Goal: Information Seeking & Learning: Learn about a topic

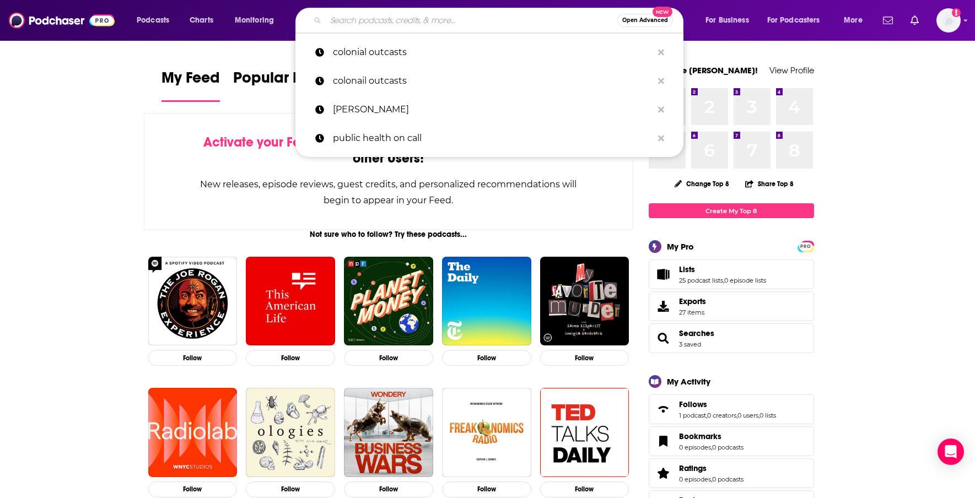
click at [510, 20] on input "Search podcasts, credits, & more..." at bounding box center [471, 21] width 291 height 18
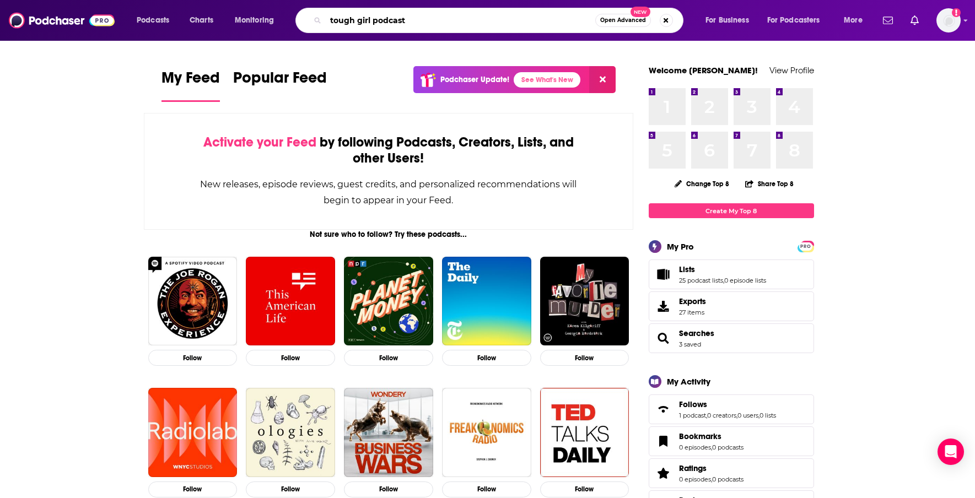
type input "tough girl podcast"
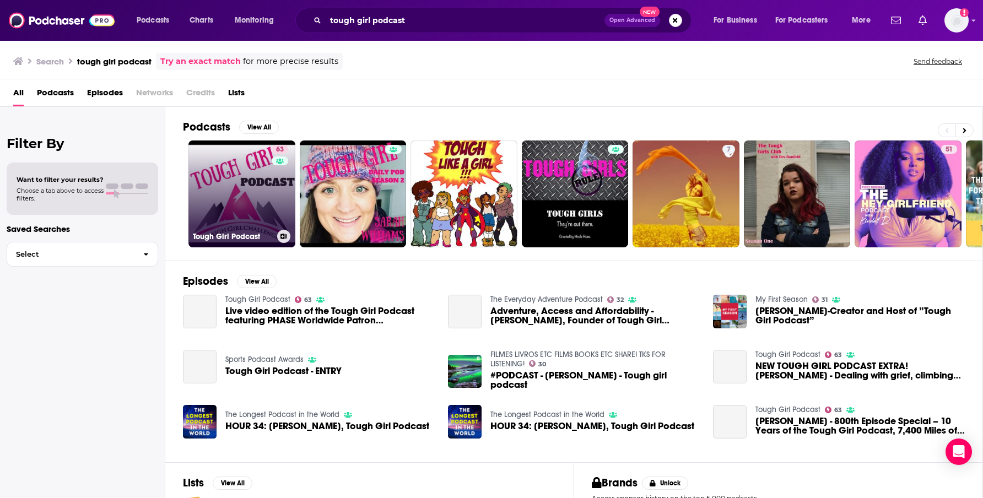
click at [273, 206] on div "63" at bounding box center [281, 187] width 19 height 85
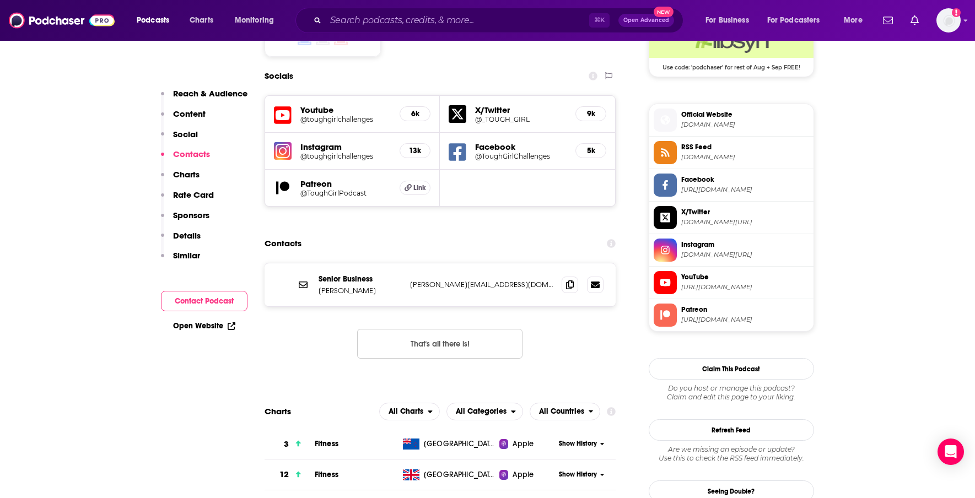
scroll to position [956, 0]
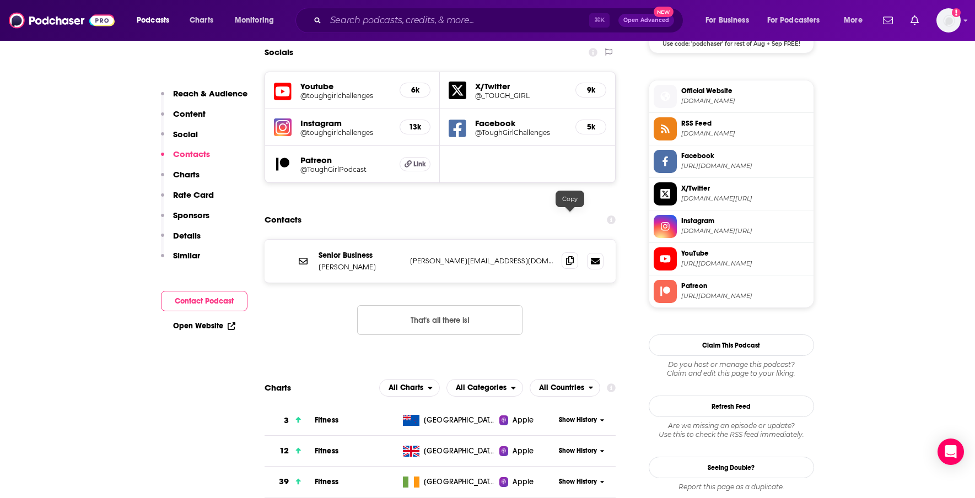
click at [569, 256] on icon at bounding box center [570, 260] width 8 height 9
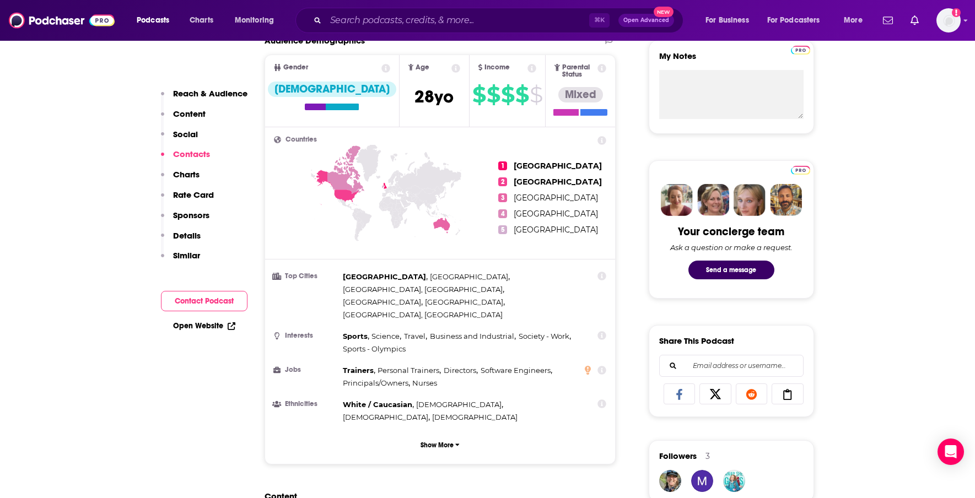
scroll to position [0, 0]
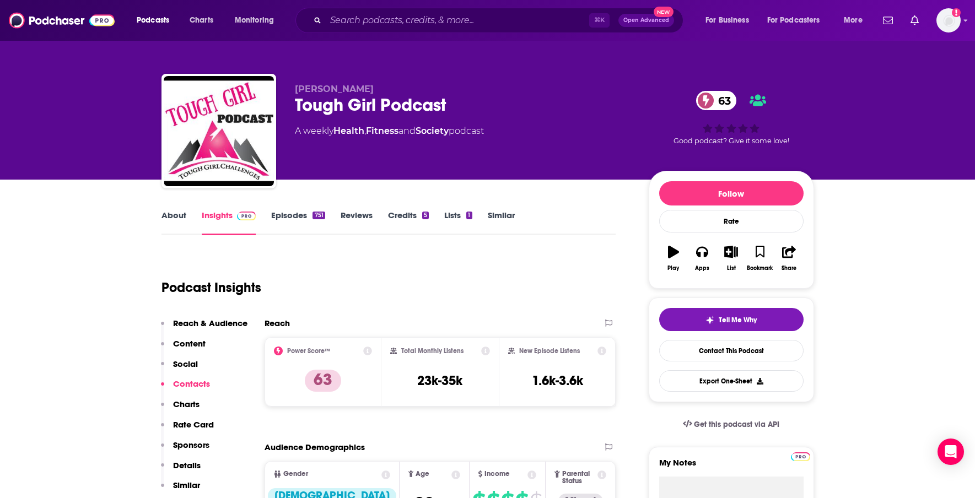
click at [504, 212] on link "Similar" at bounding box center [501, 222] width 27 height 25
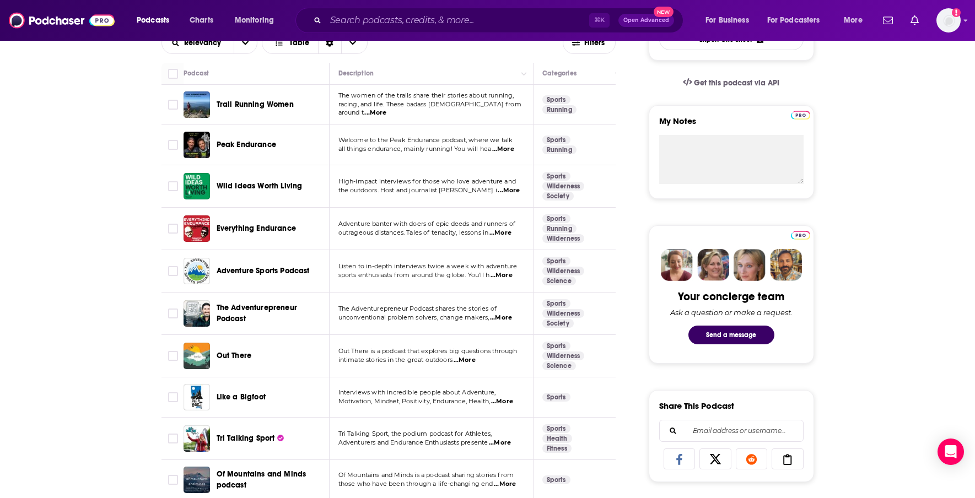
scroll to position [384, 0]
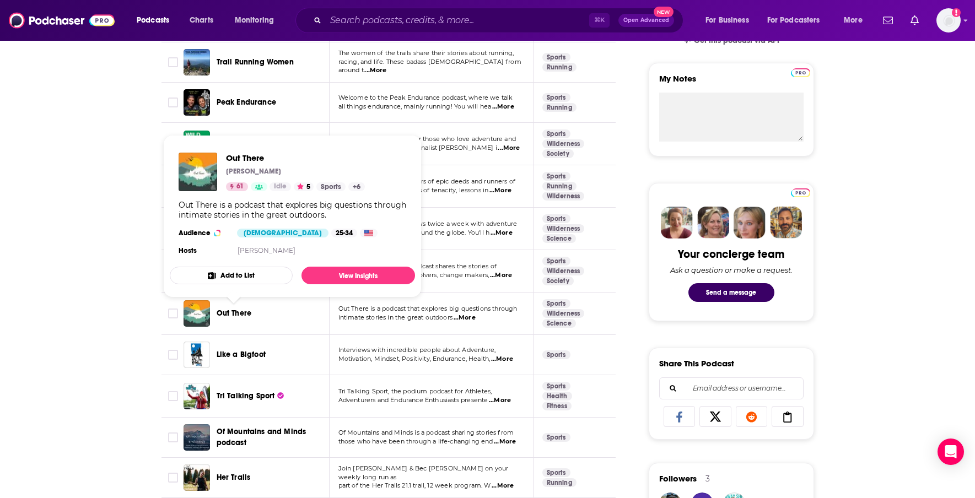
click at [235, 315] on span "Out There" at bounding box center [233, 312] width 35 height 9
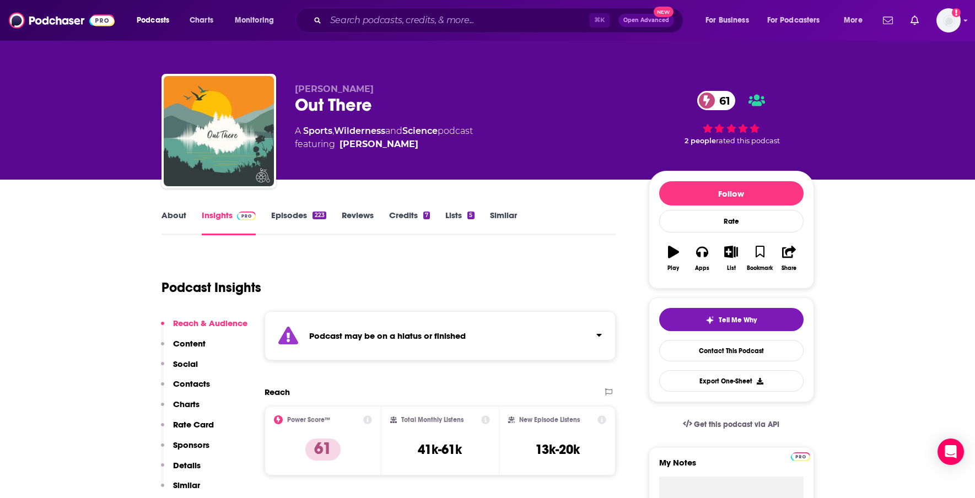
click at [281, 218] on link "Episodes 223" at bounding box center [298, 222] width 55 height 25
click at [448, 23] on input "Search podcasts, credits, & more..." at bounding box center [457, 21] width 263 height 18
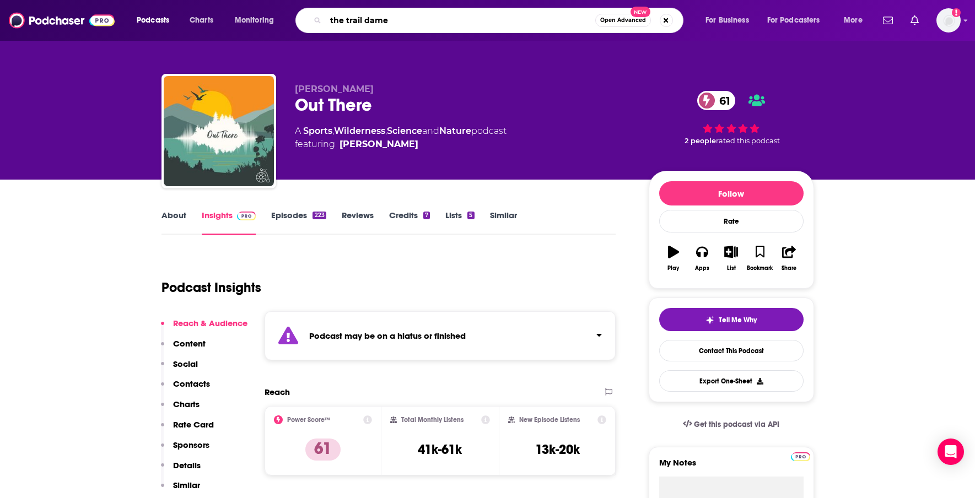
type input "the trail dames"
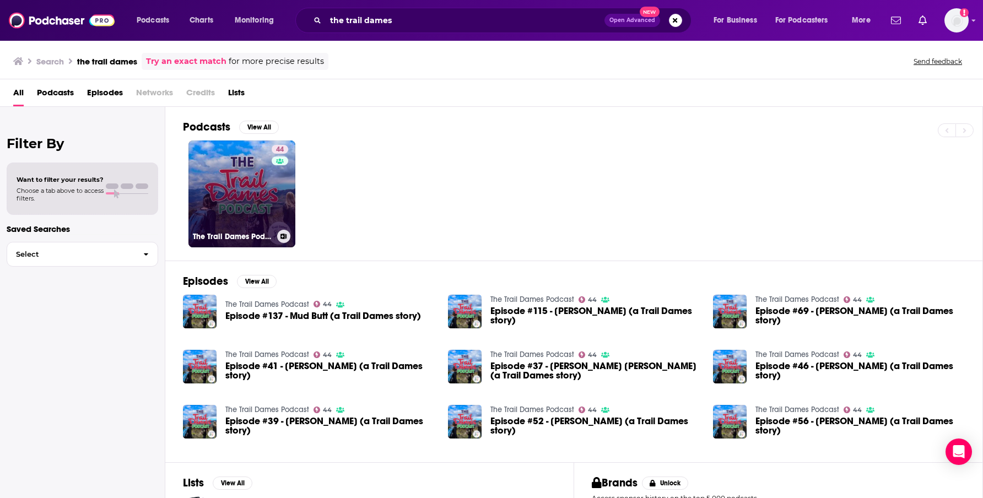
click at [234, 210] on link "44 The Trail Dames Podcast" at bounding box center [241, 193] width 107 height 107
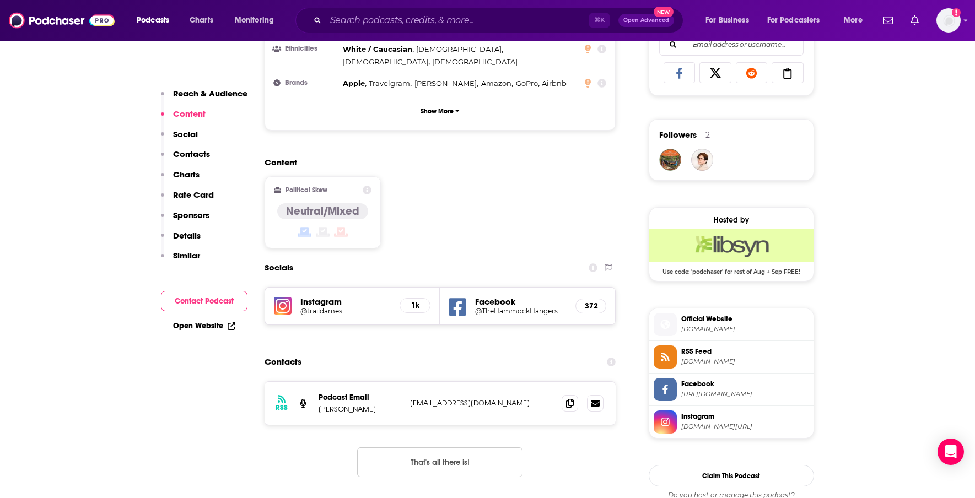
scroll to position [731, 0]
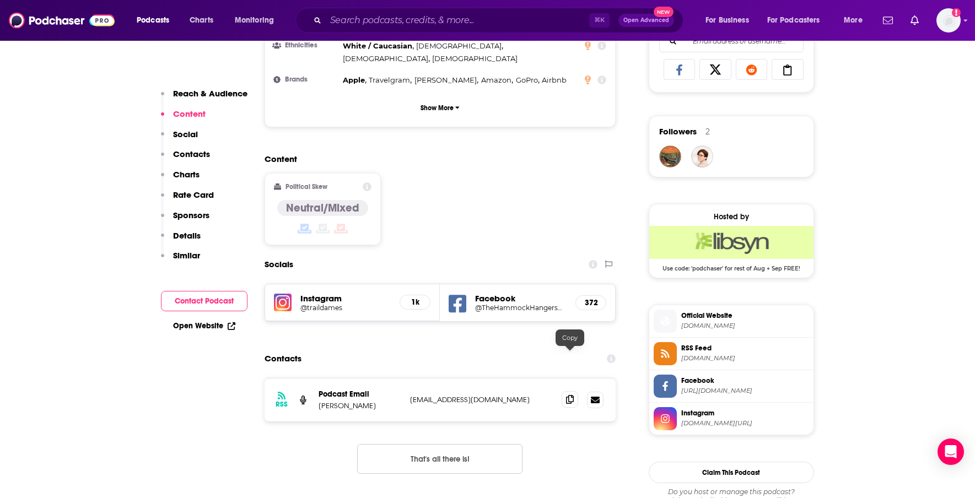
click at [567, 395] on icon at bounding box center [570, 399] width 8 height 9
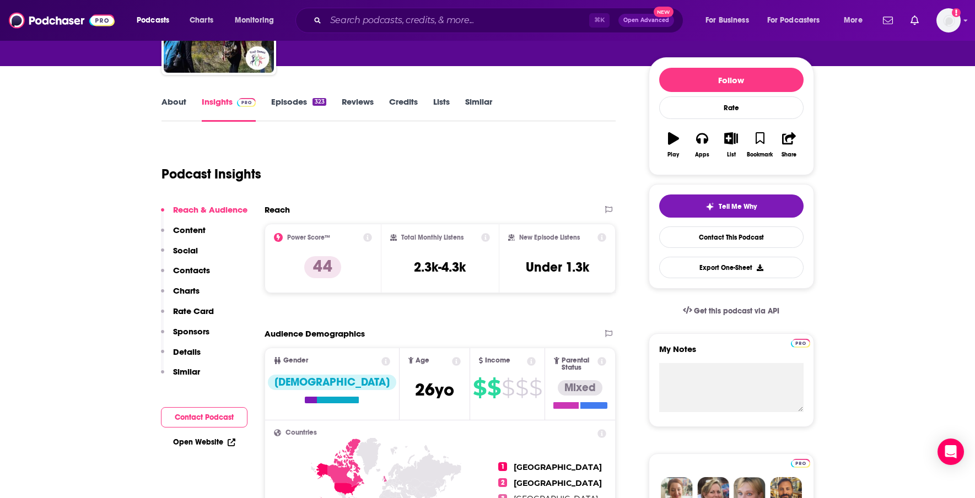
scroll to position [0, 0]
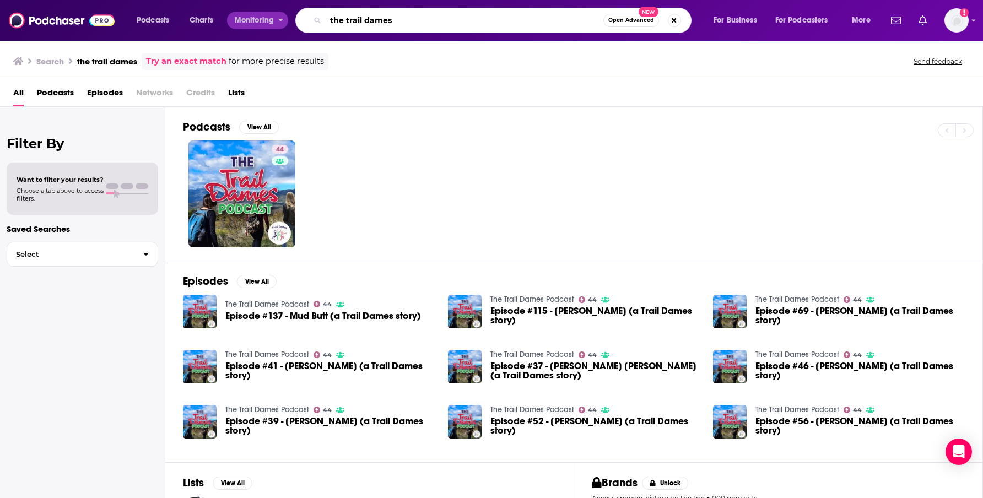
drag, startPoint x: 403, startPoint y: 14, endPoint x: 243, endPoint y: 12, distance: 159.2
click at [243, 12] on div "Podcasts Charts Monitoring the trail dames Open Advanced New For Business For P…" at bounding box center [505, 20] width 752 height 25
drag, startPoint x: 411, startPoint y: 23, endPoint x: 264, endPoint y: 1, distance: 148.1
click at [264, 1] on div "Podcasts Charts Monitoring the trail dames Open Advanced New For Business For P…" at bounding box center [491, 20] width 983 height 41
type input "guides gone wild"
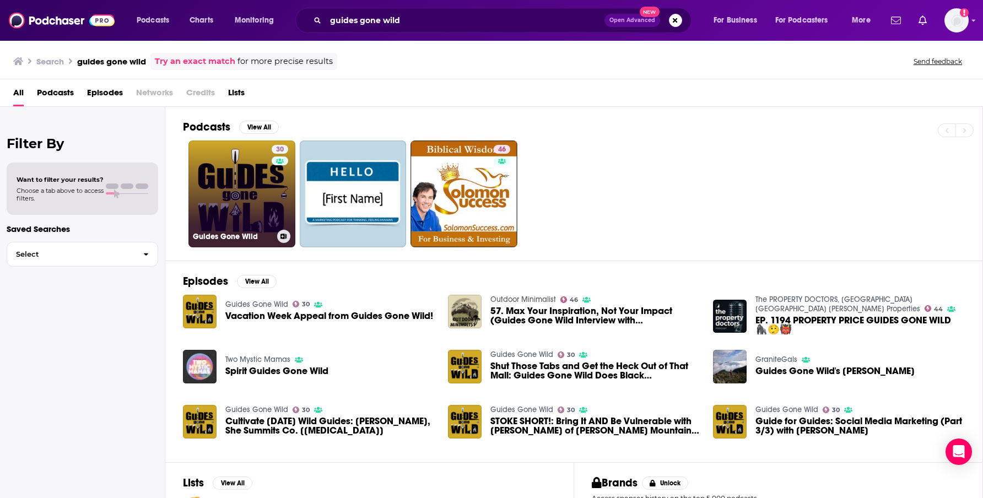
click at [263, 201] on link "30 Guides Gone Wild" at bounding box center [241, 193] width 107 height 107
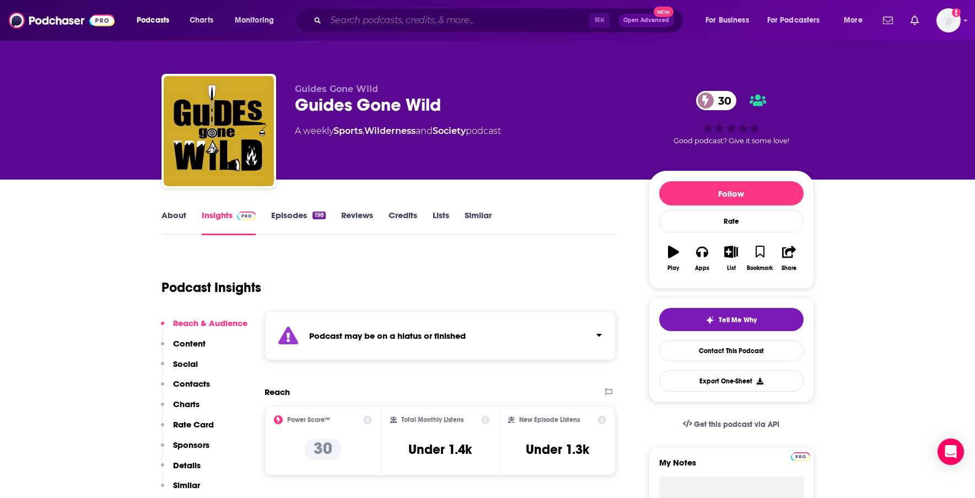
click at [410, 21] on input "Search podcasts, credits, & more..." at bounding box center [457, 21] width 263 height 18
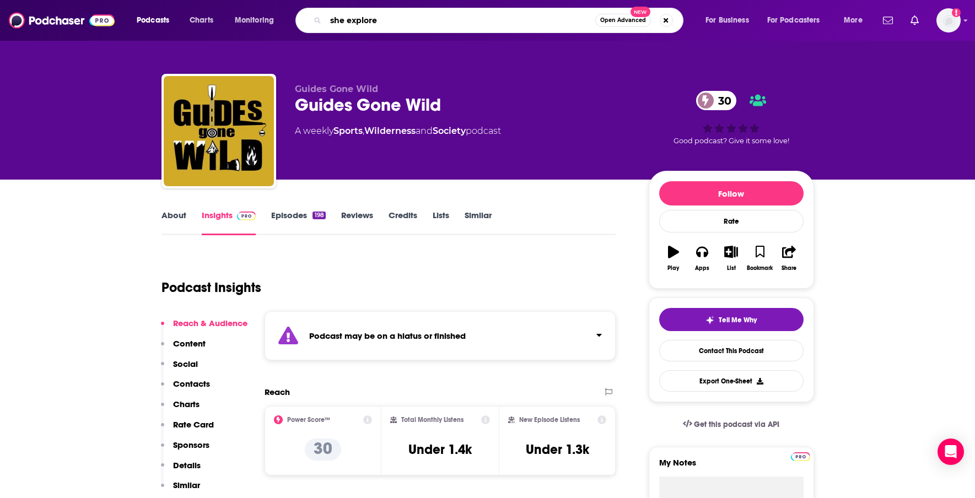
type input "she explores"
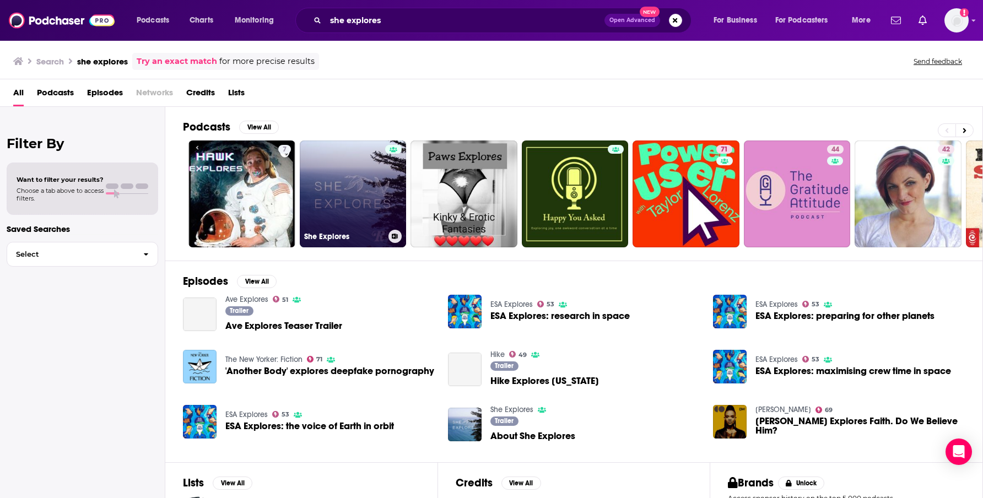
click at [362, 193] on link "She Explores" at bounding box center [353, 193] width 107 height 107
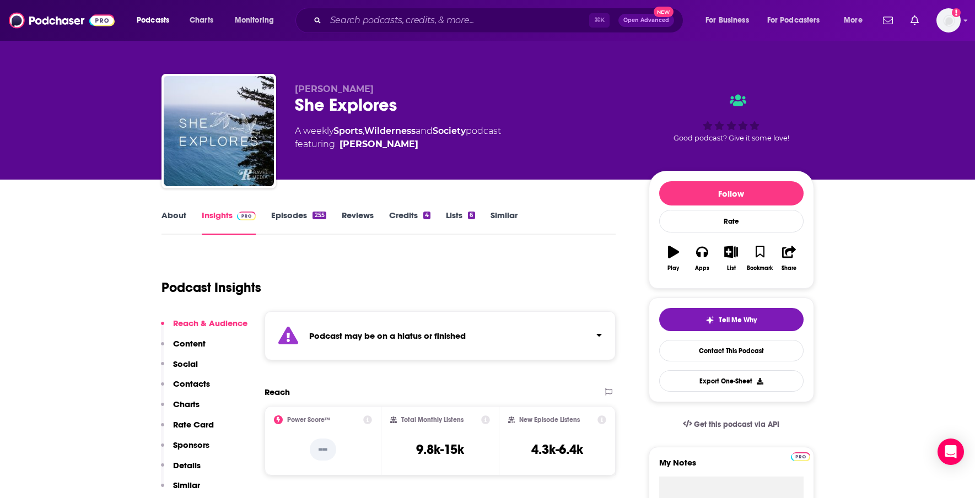
click at [296, 216] on link "Episodes 255" at bounding box center [298, 222] width 55 height 25
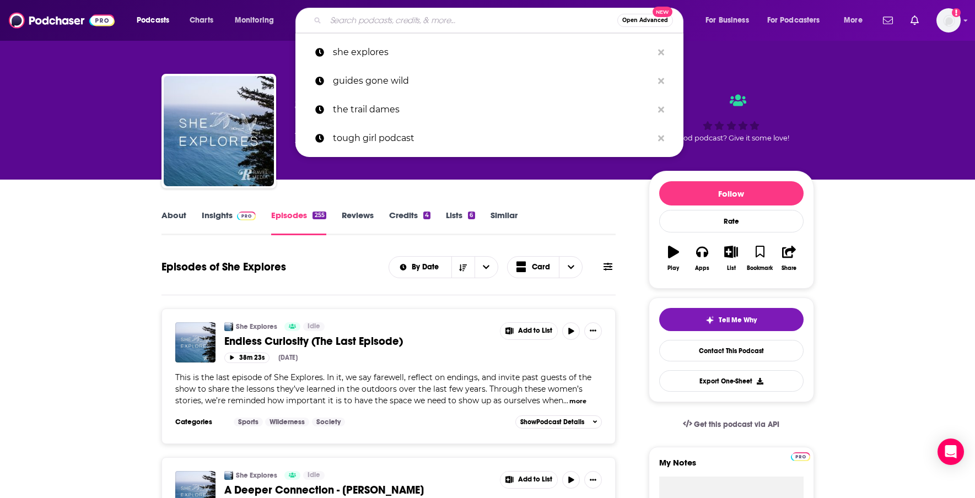
click at [469, 21] on input "Search podcasts, credits, & more..." at bounding box center [471, 21] width 291 height 18
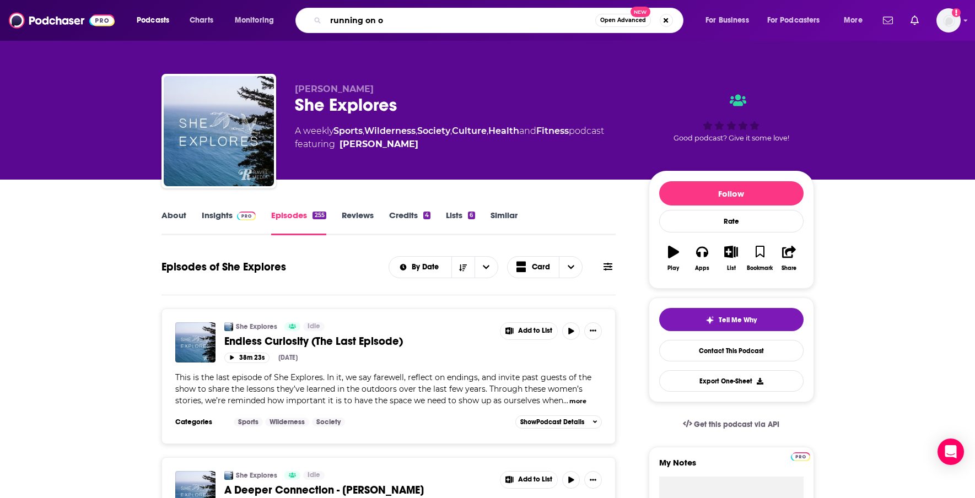
type input "running on om"
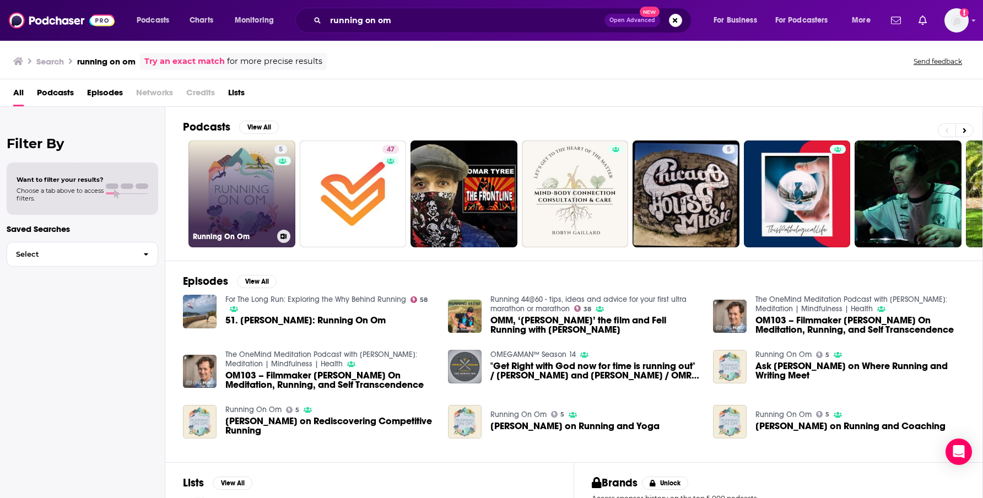
click at [235, 166] on link "5 Running On Om" at bounding box center [241, 193] width 107 height 107
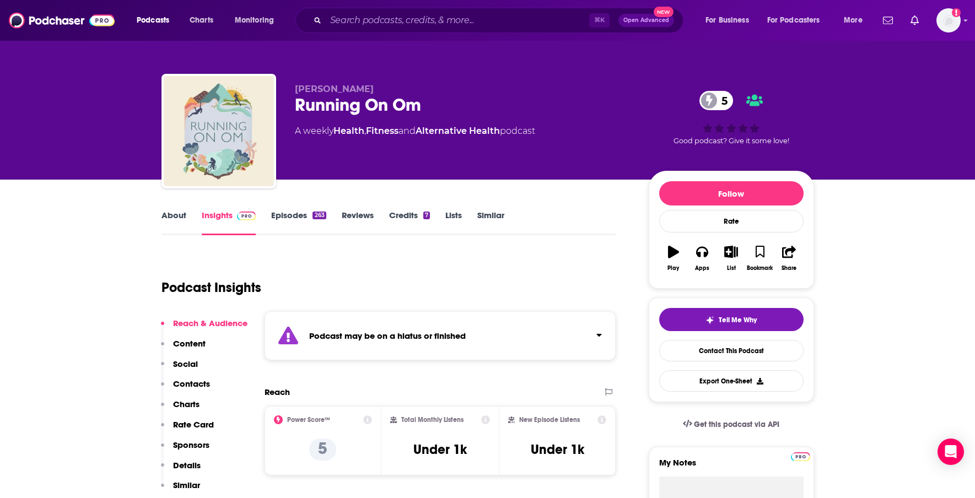
click at [495, 221] on link "Similar" at bounding box center [490, 222] width 27 height 25
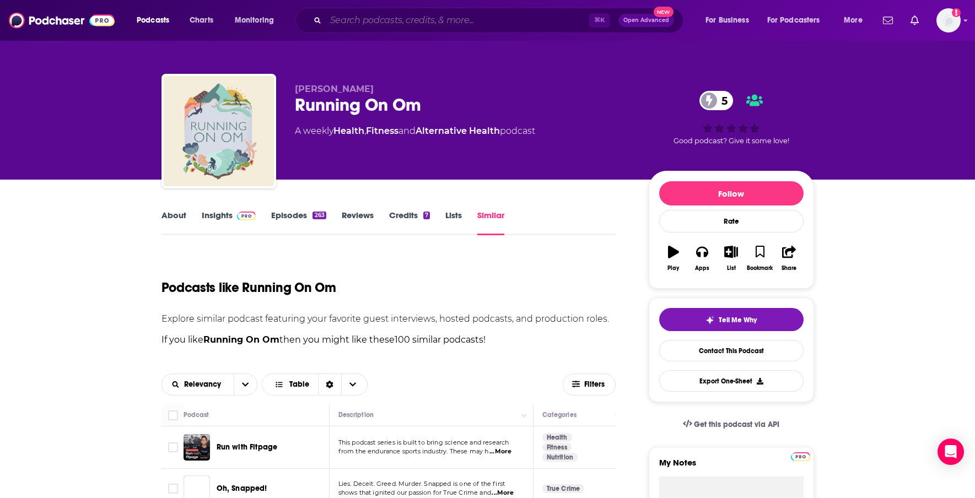
click at [430, 15] on input "Search podcasts, credits, & more..." at bounding box center [457, 21] width 263 height 18
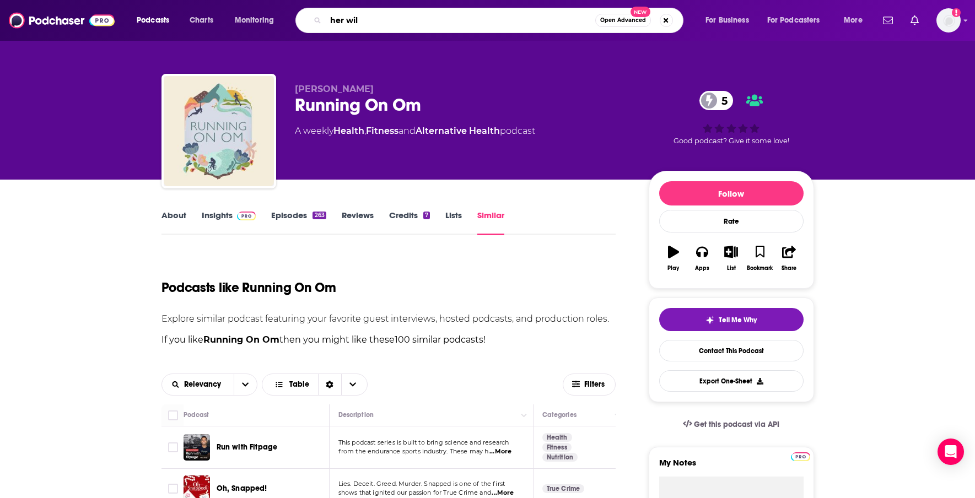
type input "her wild"
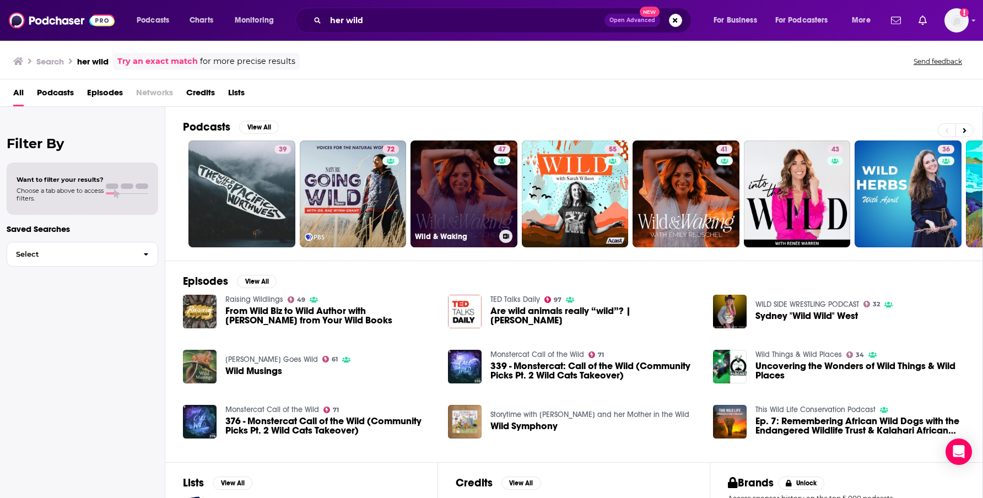
click at [453, 230] on div "Wild & Waking" at bounding box center [464, 236] width 98 height 13
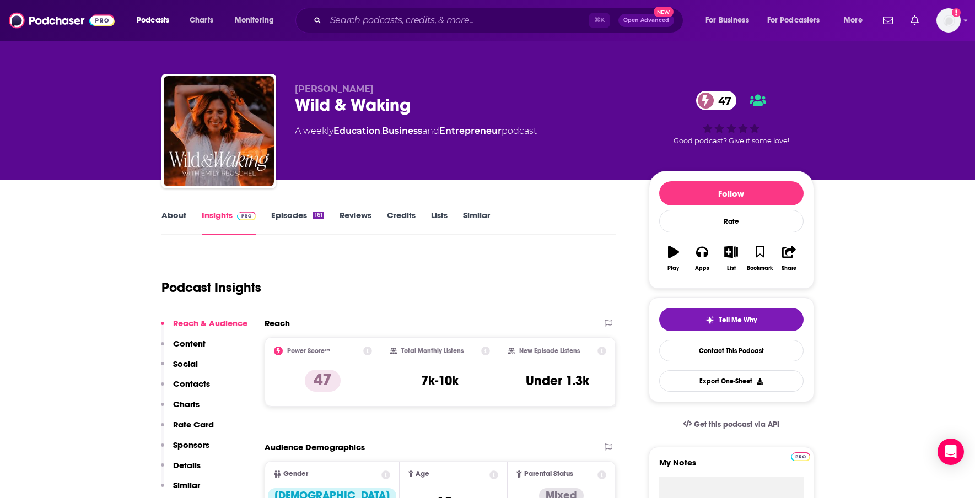
click at [168, 219] on link "About" at bounding box center [173, 222] width 25 height 25
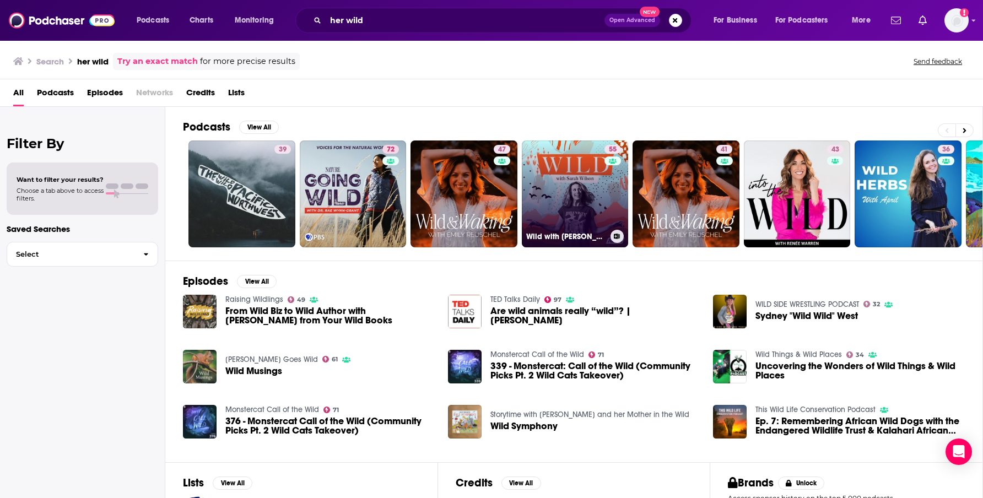
click at [602, 209] on link "55 Wild with [PERSON_NAME]" at bounding box center [575, 193] width 107 height 107
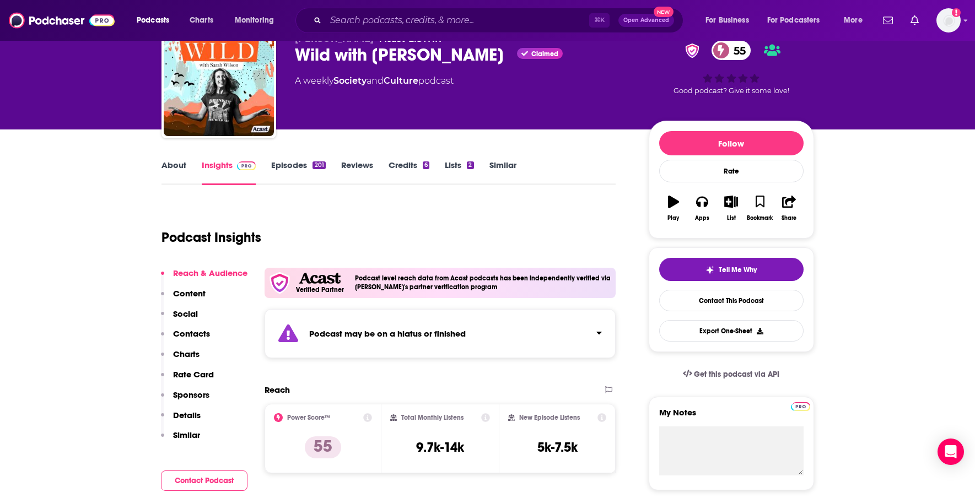
scroll to position [47, 0]
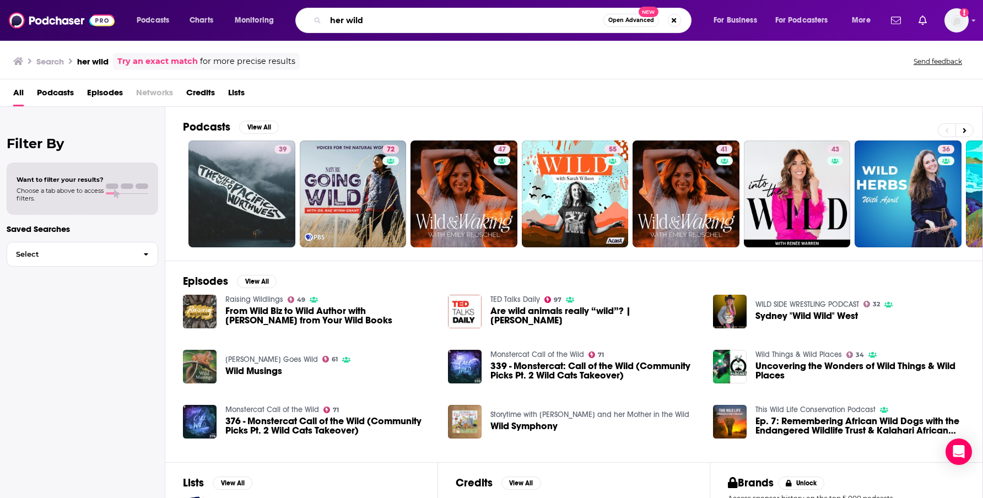
drag, startPoint x: 394, startPoint y: 16, endPoint x: 257, endPoint y: 2, distance: 138.4
click at [257, 2] on div "Podcasts Charts Monitoring her wild Open Advanced New For Business For Podcaste…" at bounding box center [491, 20] width 983 height 41
type input "girl gotta hike"
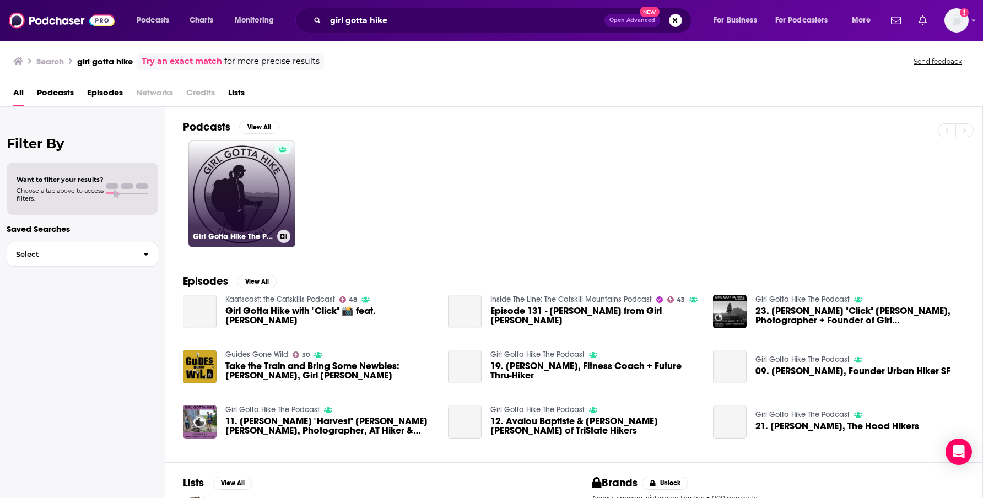
click at [250, 207] on link "Girl Gotta Hike The Podcast" at bounding box center [241, 193] width 107 height 107
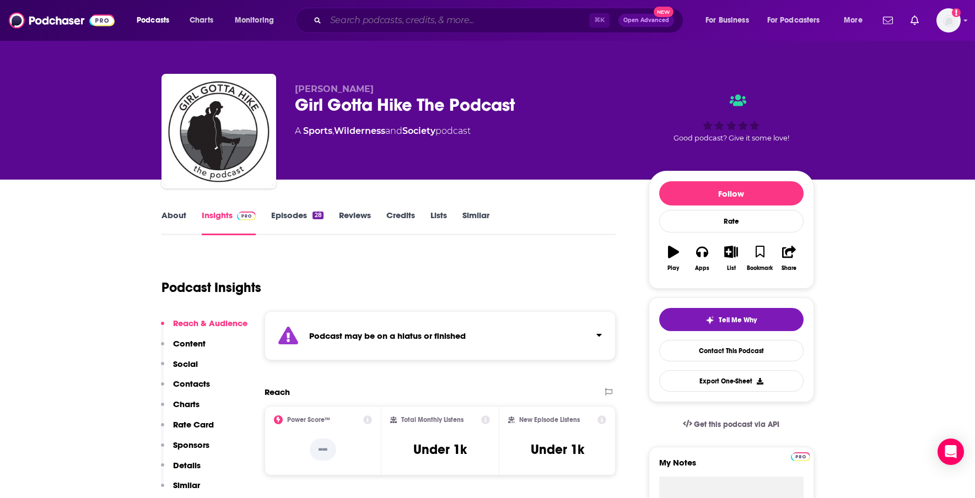
click at [391, 14] on input "Search podcasts, credits, & more..." at bounding box center [457, 21] width 263 height 18
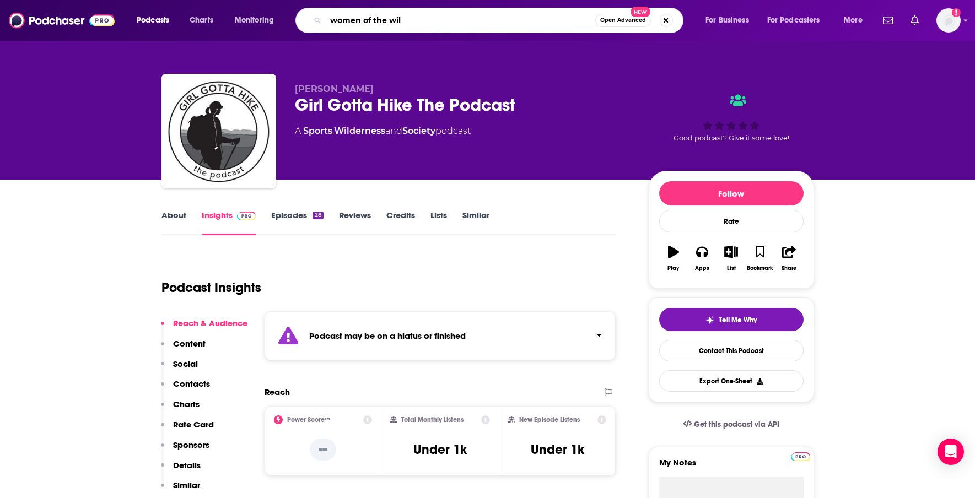
type input "women of the wild"
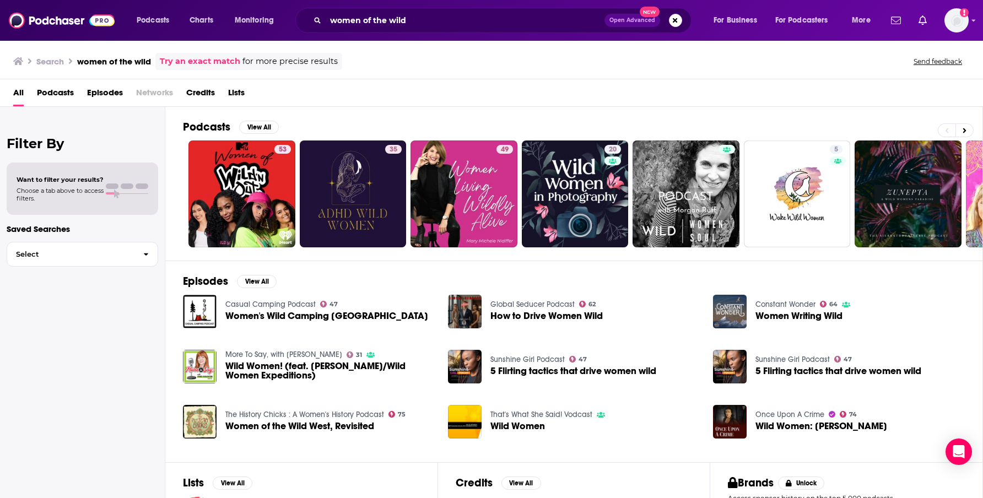
click at [804, 314] on span "Women Writing Wild" at bounding box center [798, 315] width 87 height 9
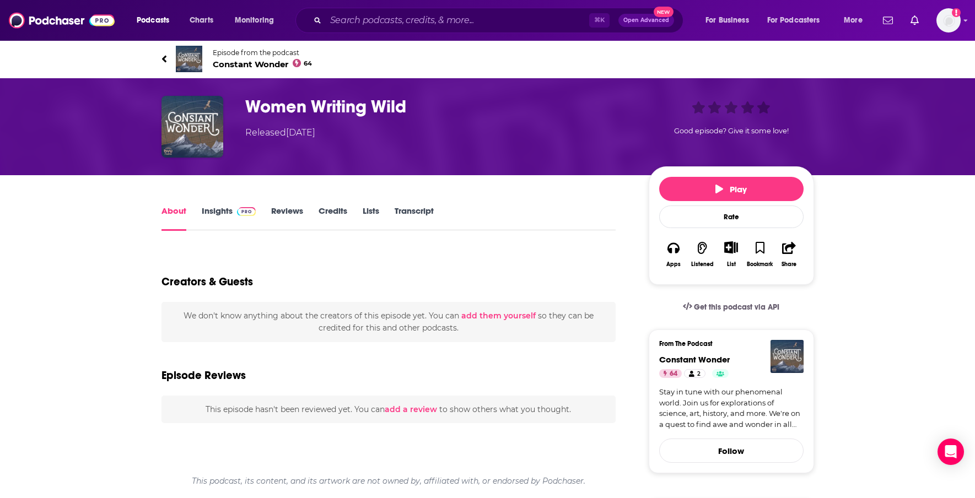
click at [227, 209] on link "Insights" at bounding box center [229, 217] width 55 height 25
